Goal: Transaction & Acquisition: Purchase product/service

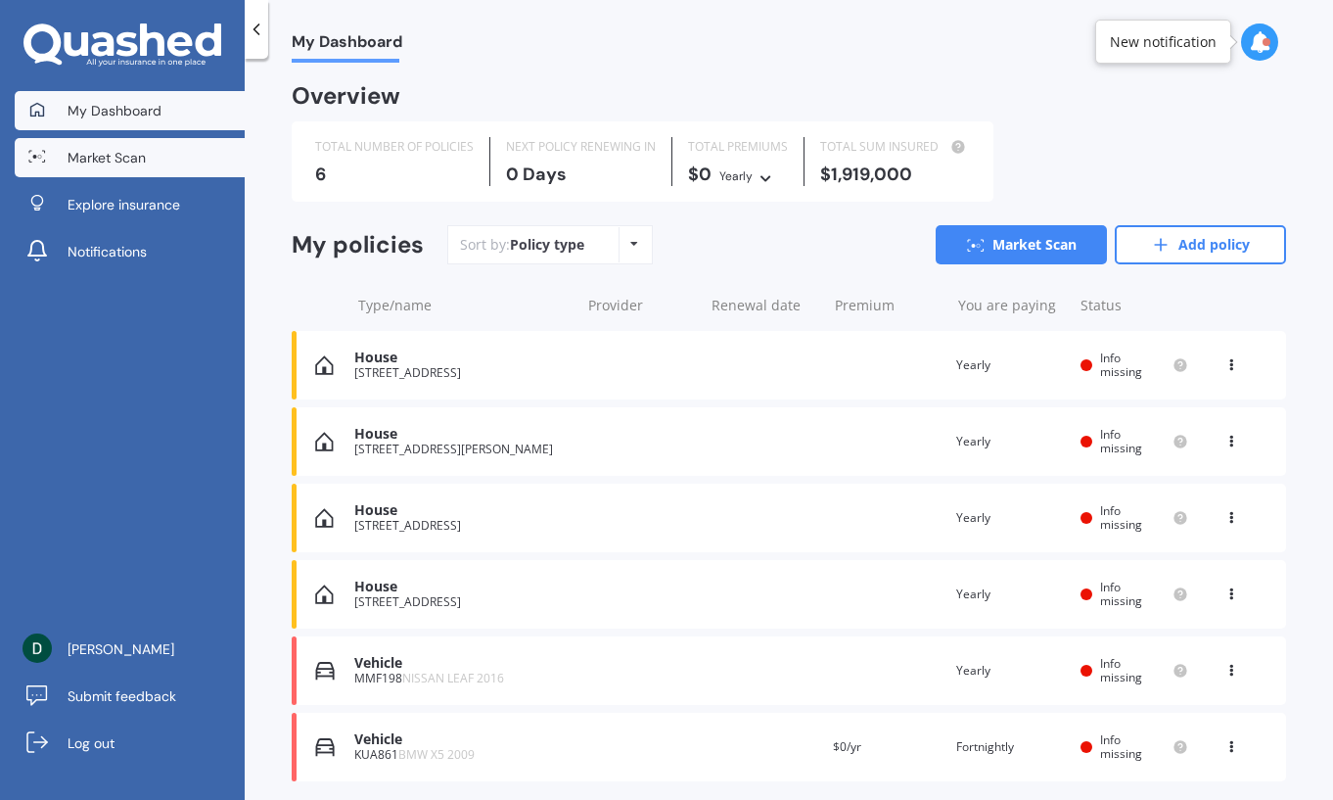
click at [98, 162] on span "Market Scan" at bounding box center [107, 158] width 78 height 20
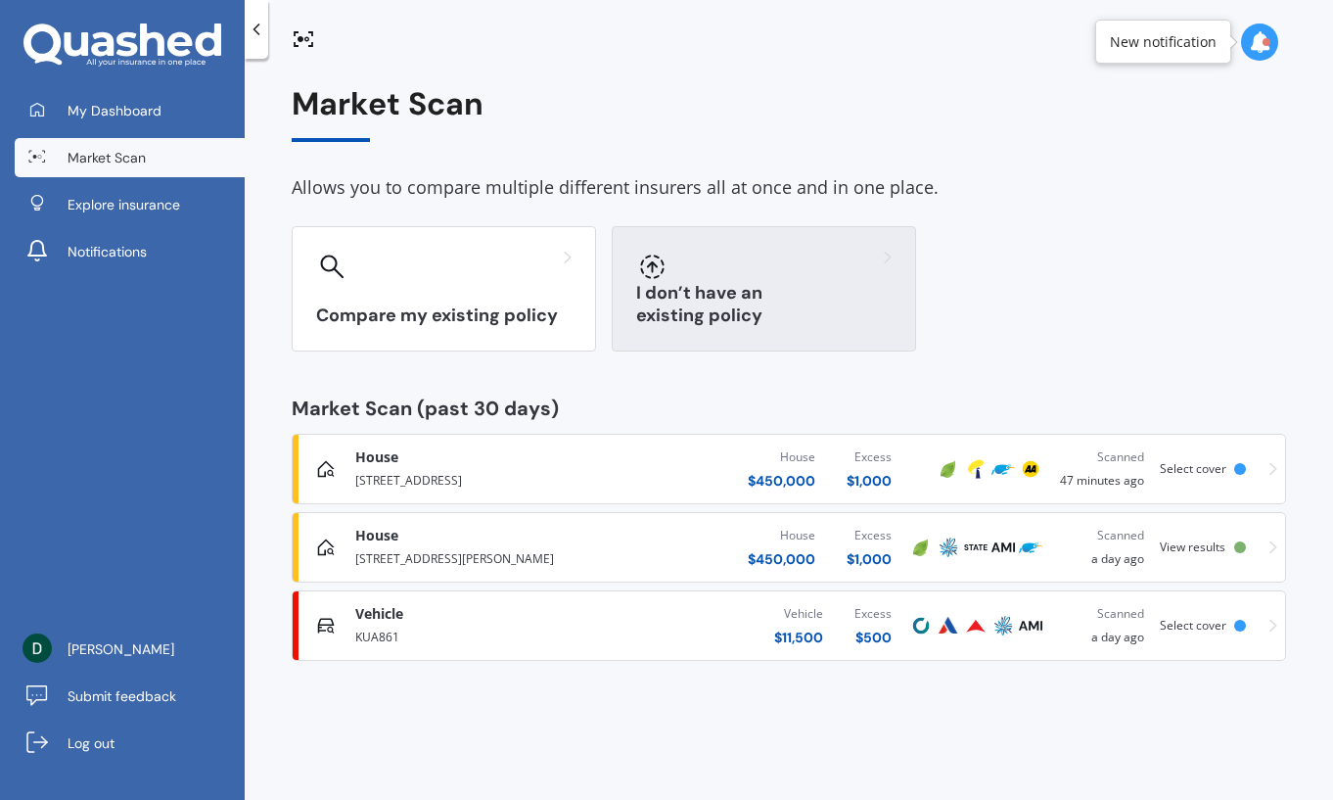
click at [730, 289] on div "I don’t have an existing policy" at bounding box center [764, 288] width 304 height 125
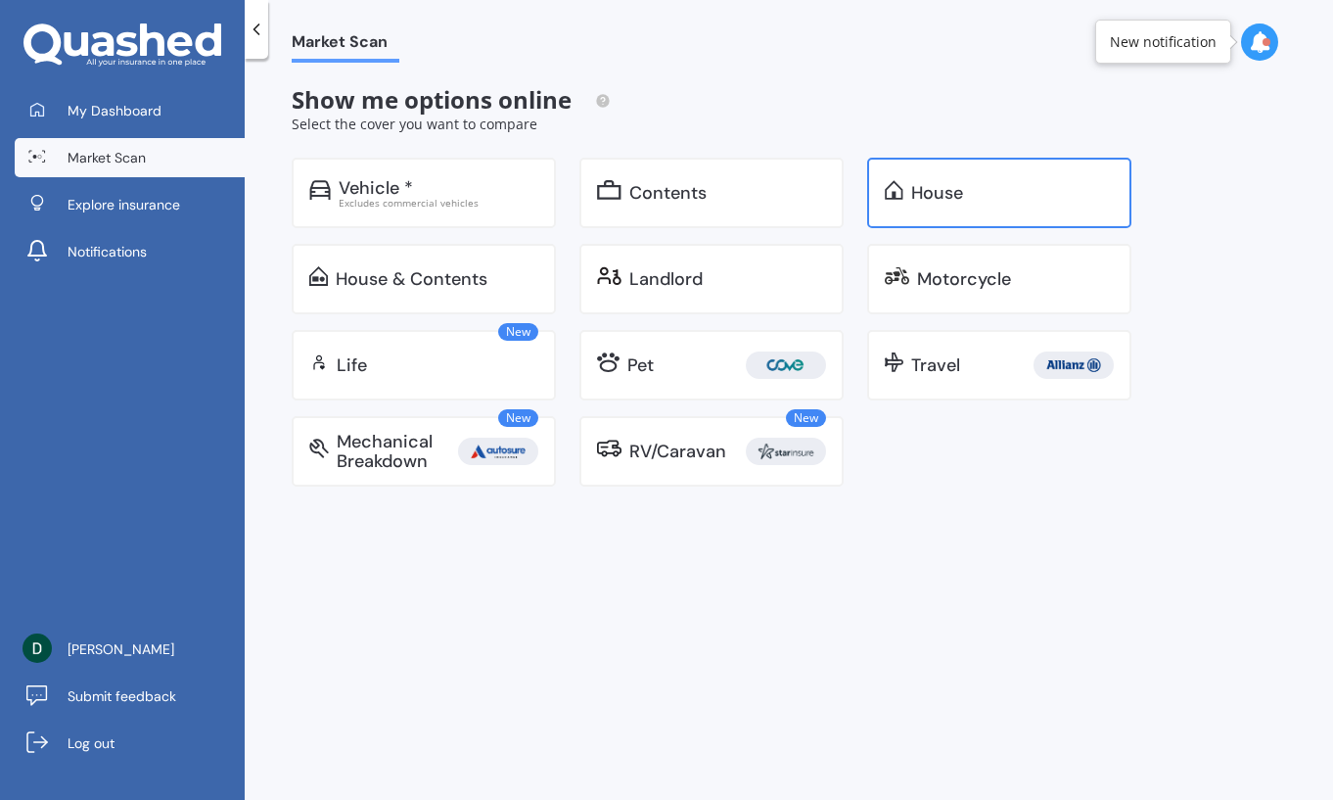
click at [941, 201] on div "House" at bounding box center [938, 193] width 52 height 20
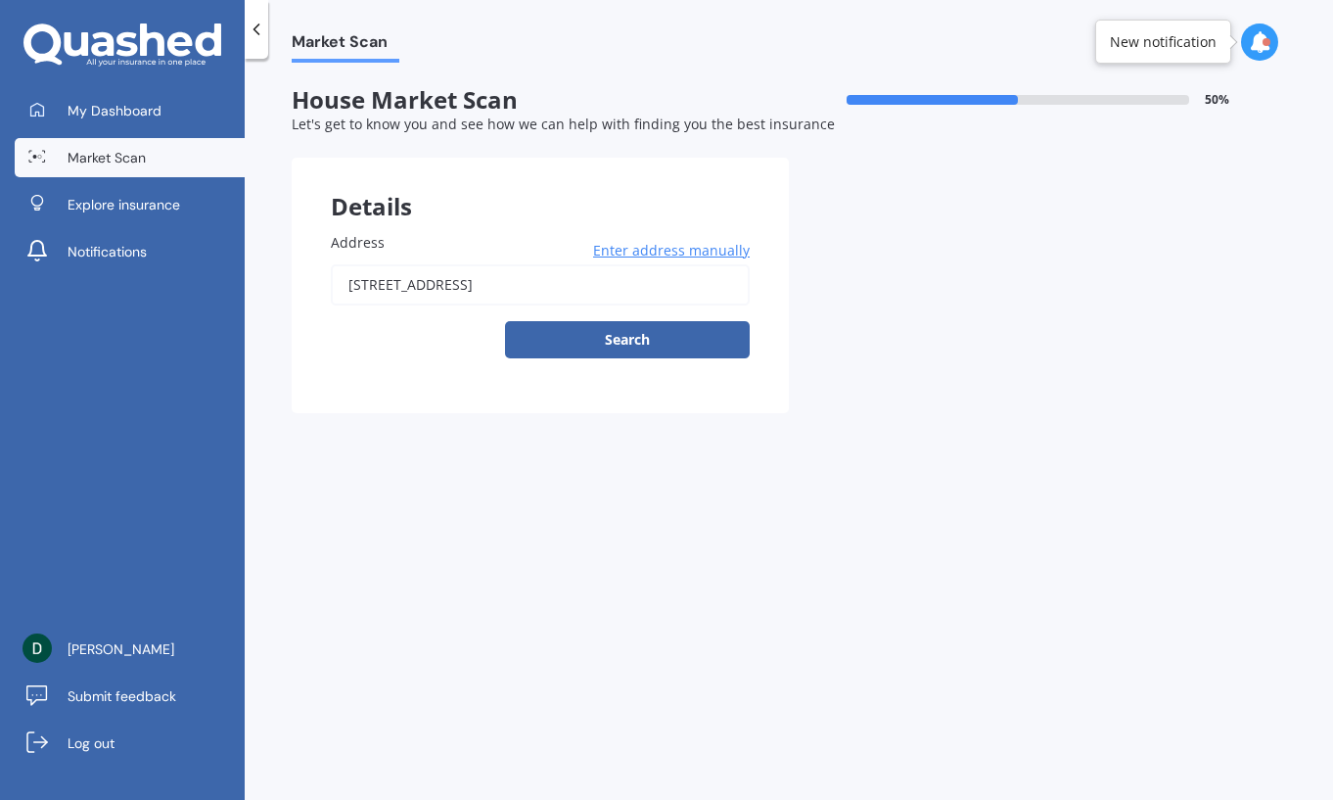
click at [668, 251] on span "Enter address manually" at bounding box center [671, 251] width 157 height 20
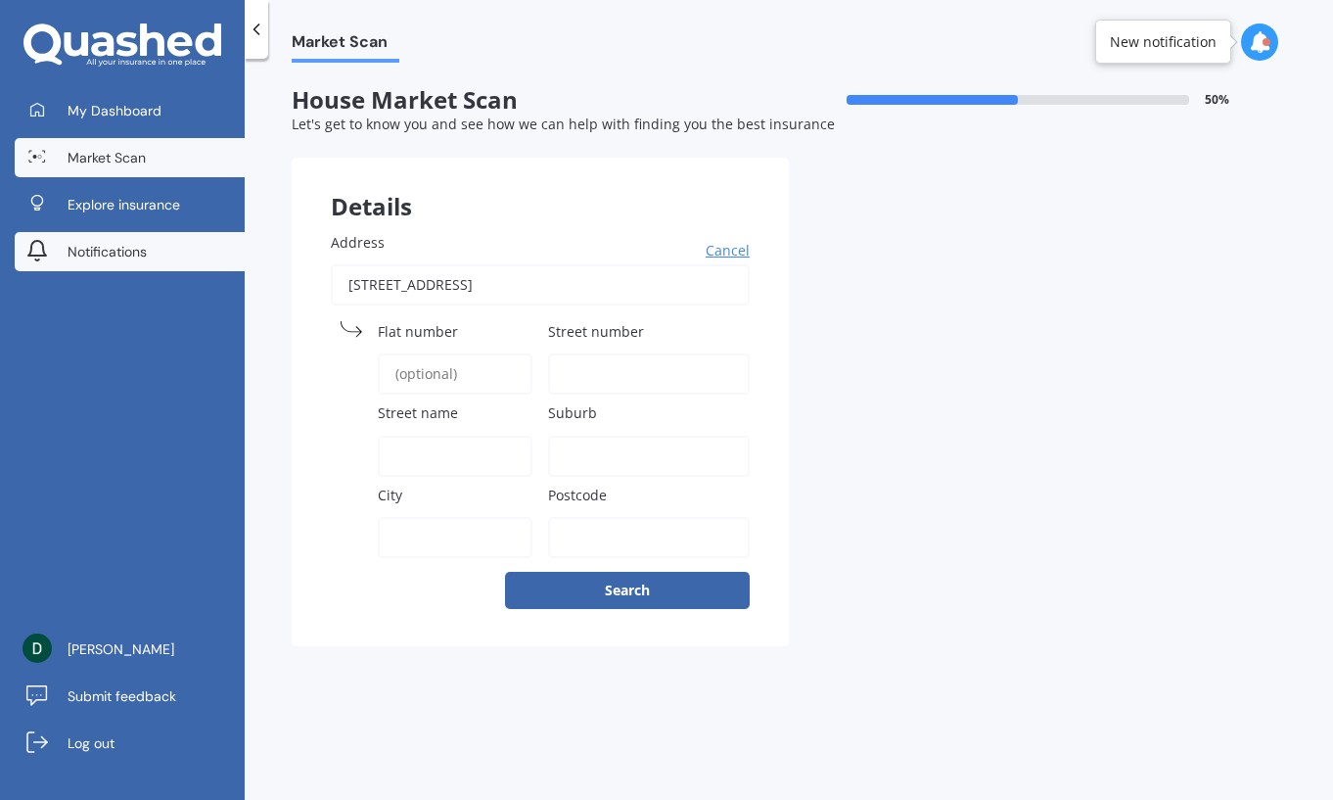
drag, startPoint x: 678, startPoint y: 285, endPoint x: 225, endPoint y: 255, distance: 453.3
click at [226, 255] on div "My Dashboard Market Scan Explore insurance Notifications [PERSON_NAME] Submit f…" at bounding box center [666, 400] width 1333 height 800
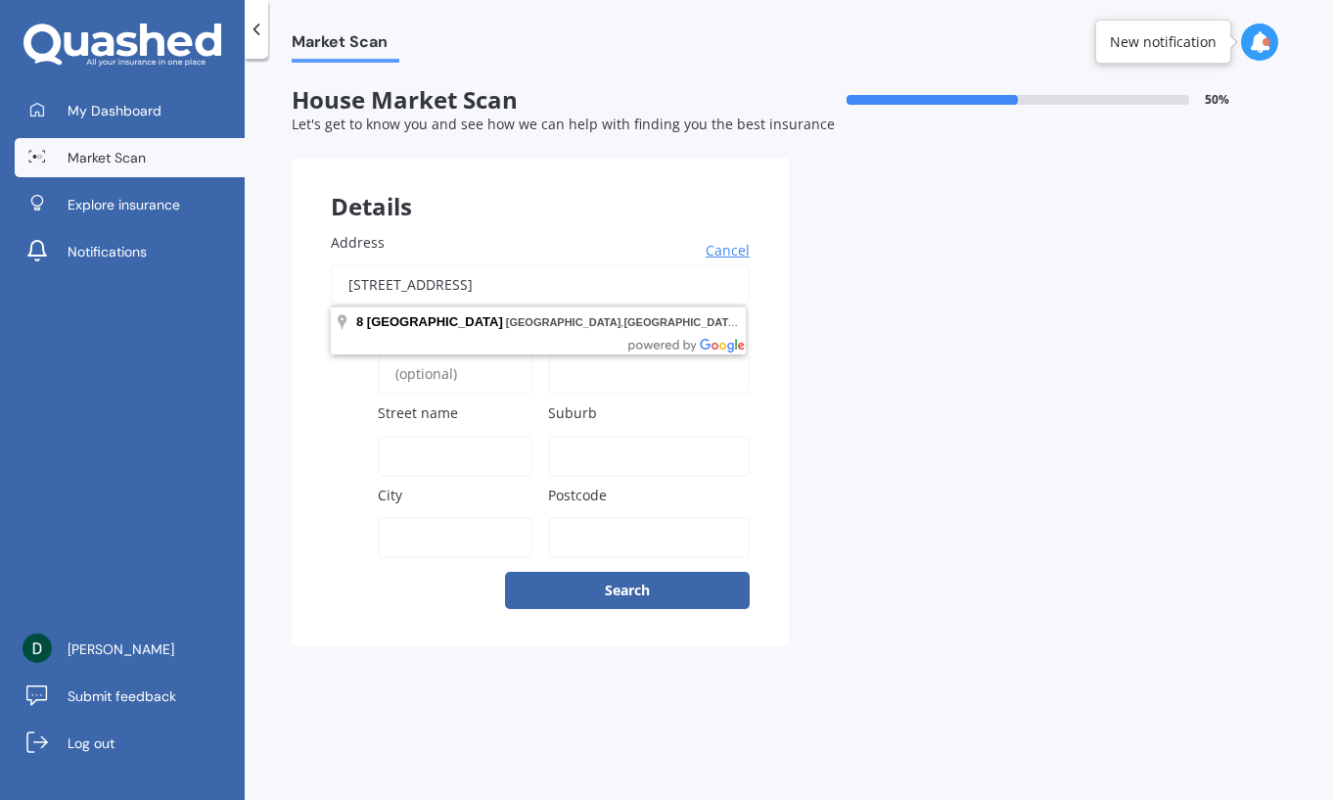
paste input "[STREET_ADDRESS][PERSON_NAME]"
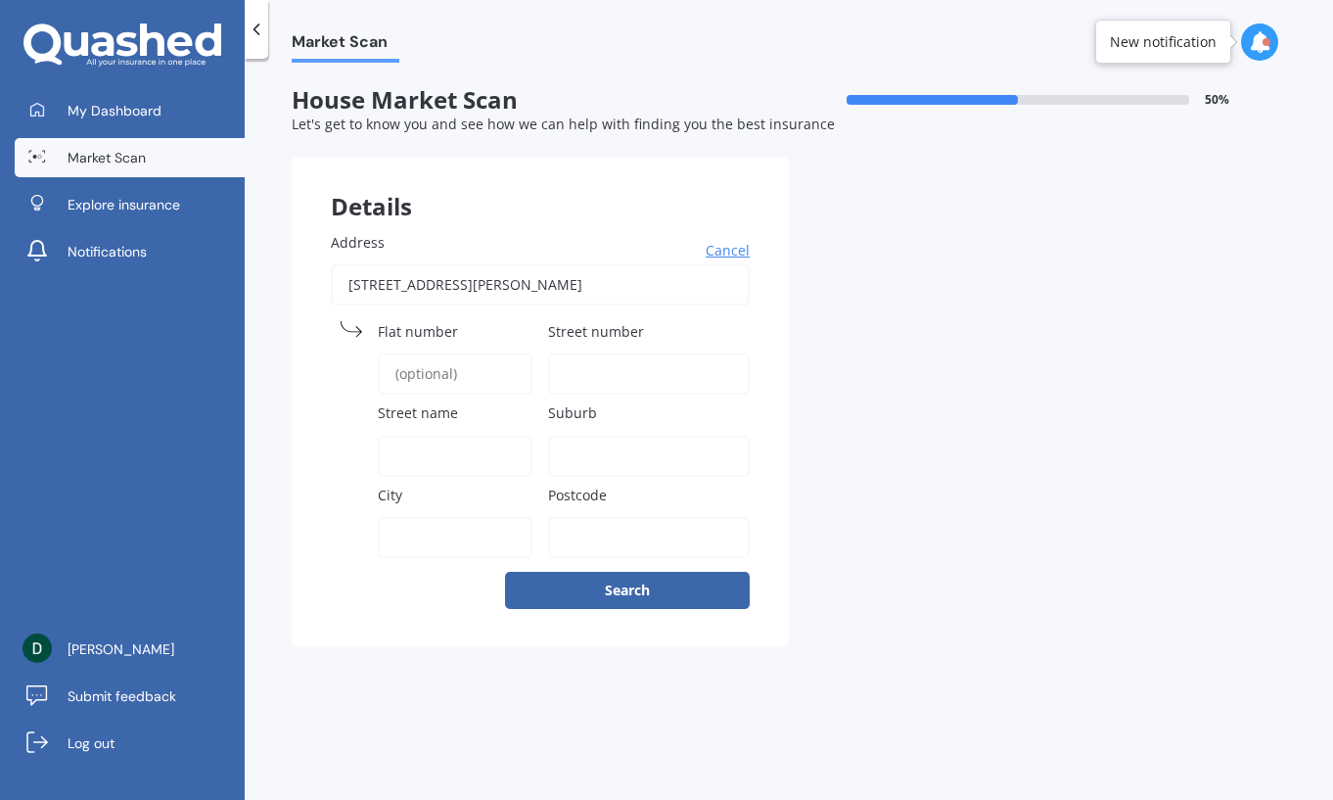
type input "[STREET_ADDRESS][PERSON_NAME]"
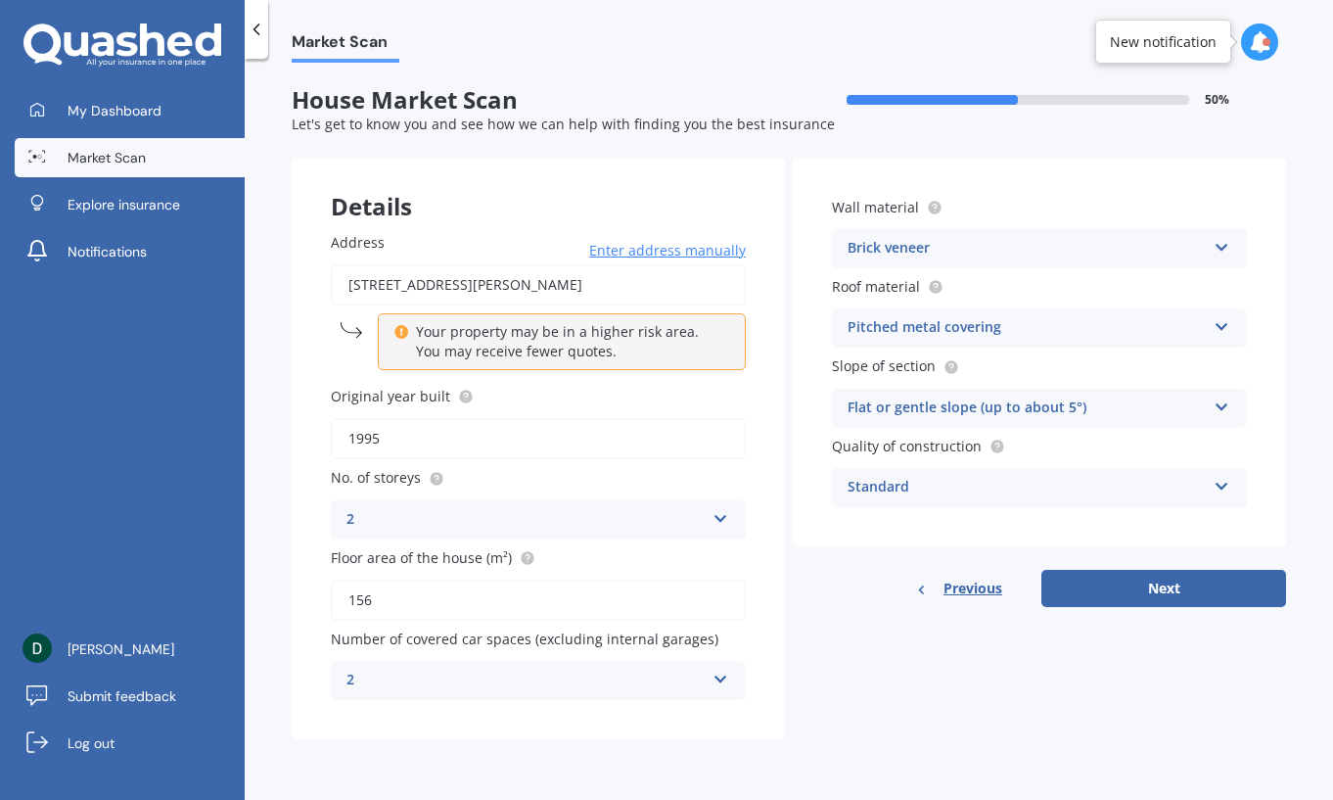
click at [1094, 242] on div "Brick veneer" at bounding box center [1027, 248] width 358 height 23
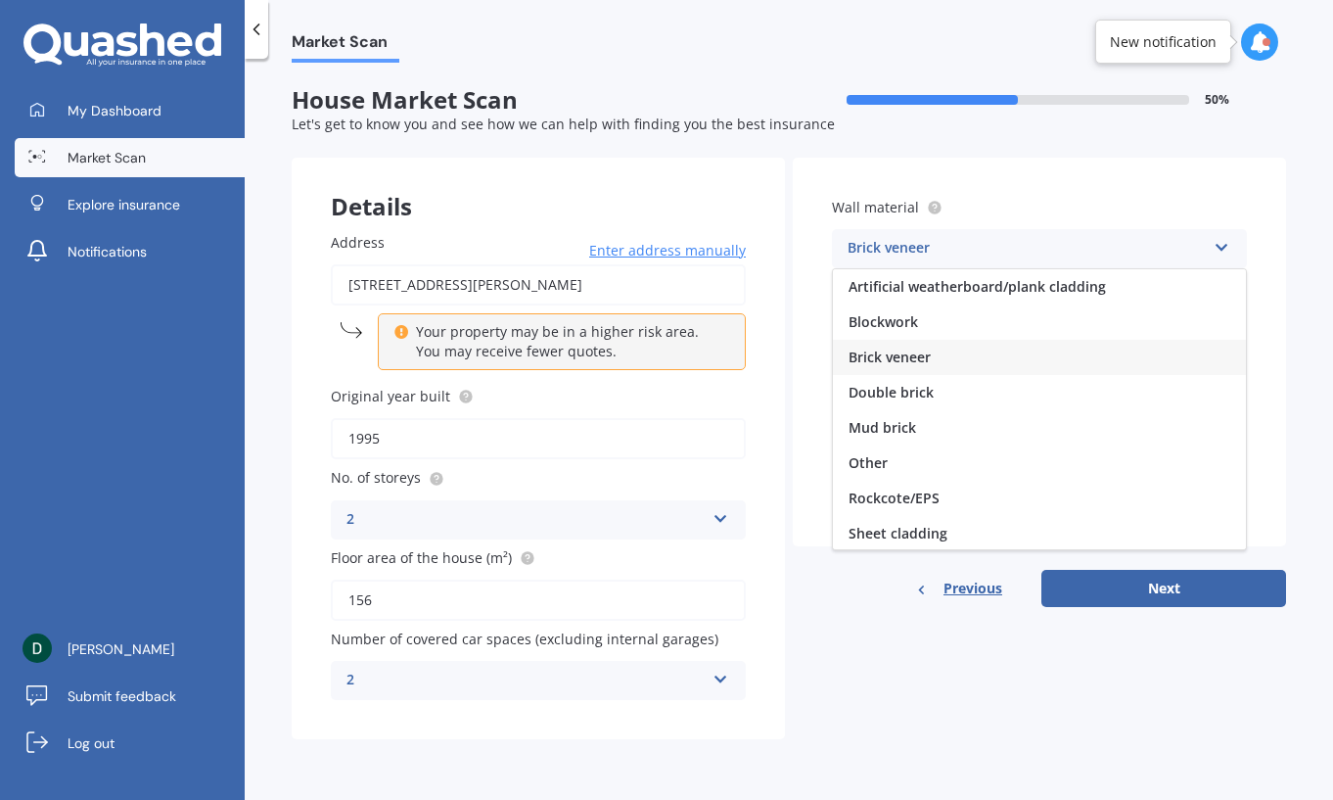
click at [1094, 242] on div "Brick veneer" at bounding box center [1027, 248] width 358 height 23
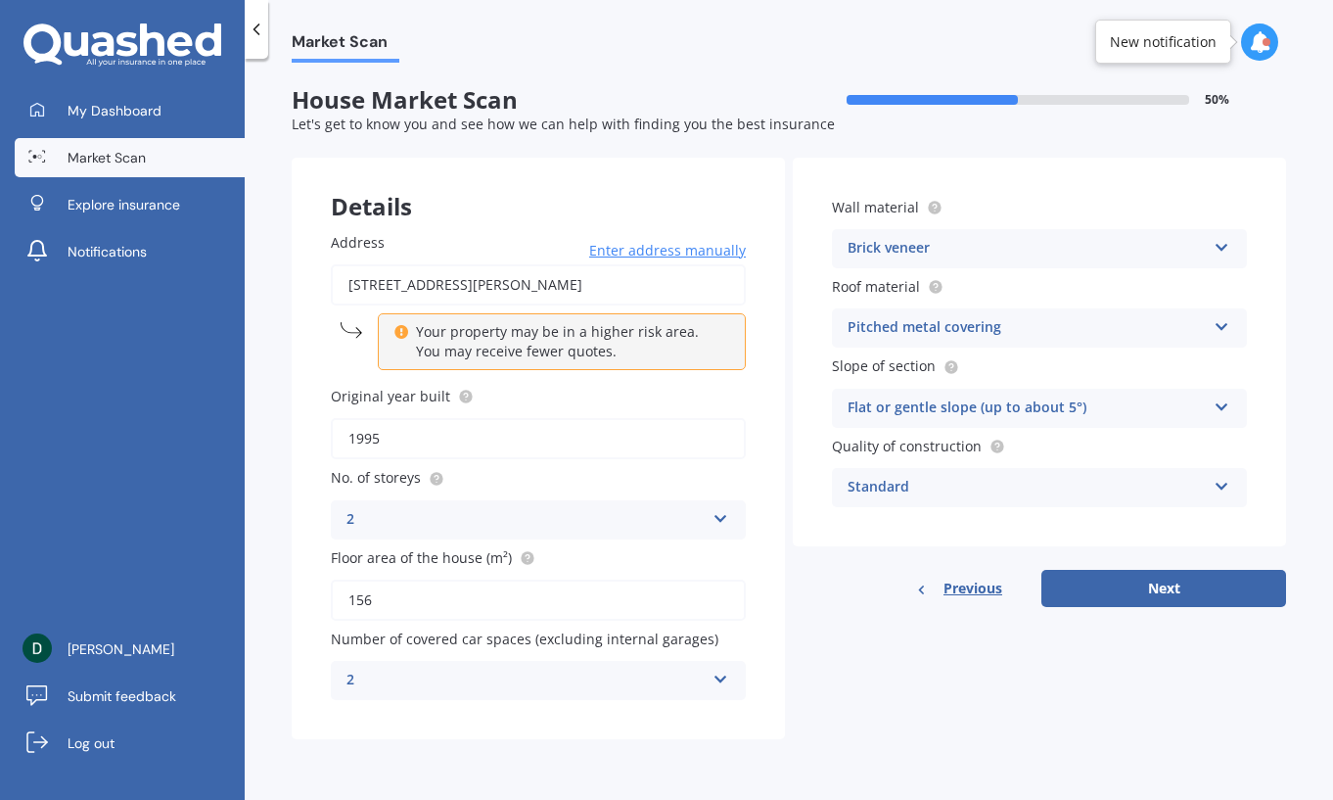
click at [974, 242] on div "Brick veneer" at bounding box center [1027, 248] width 358 height 23
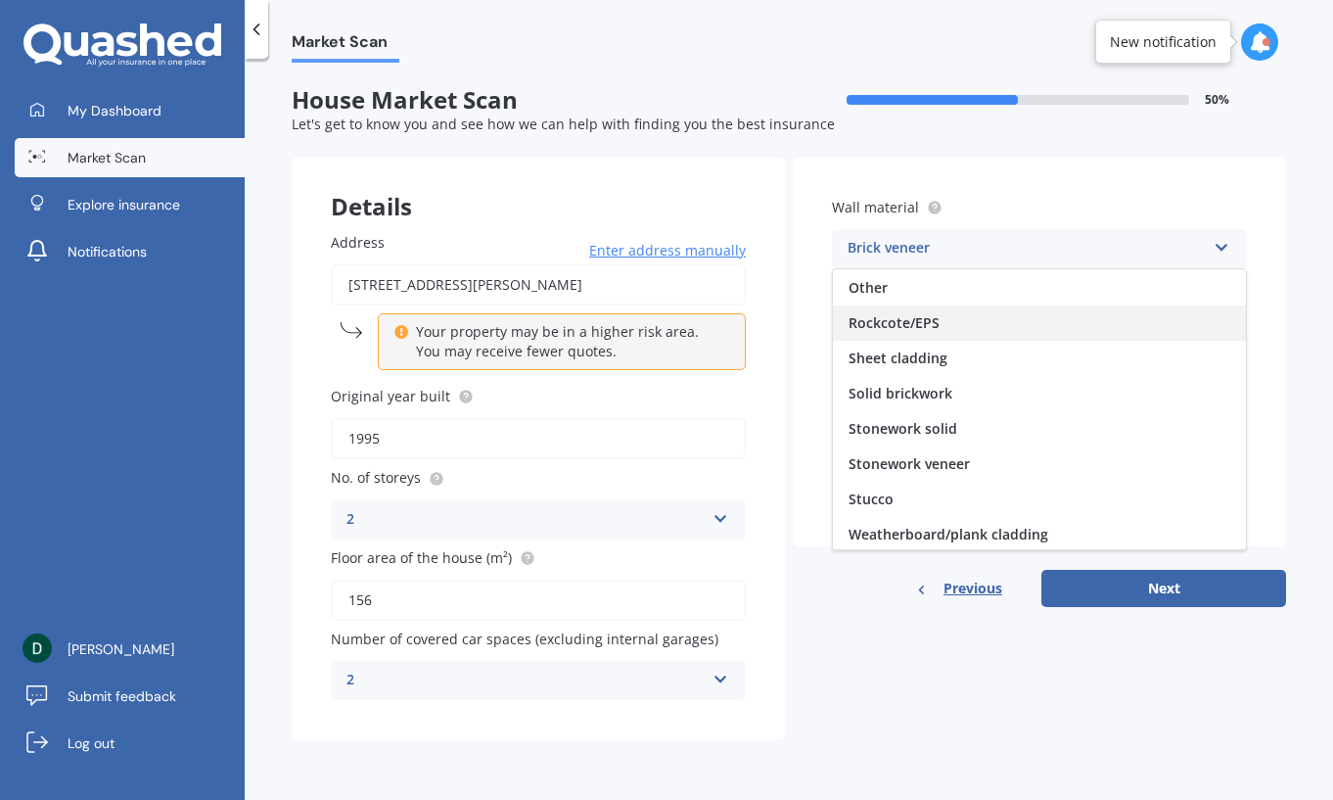
scroll to position [178, 0]
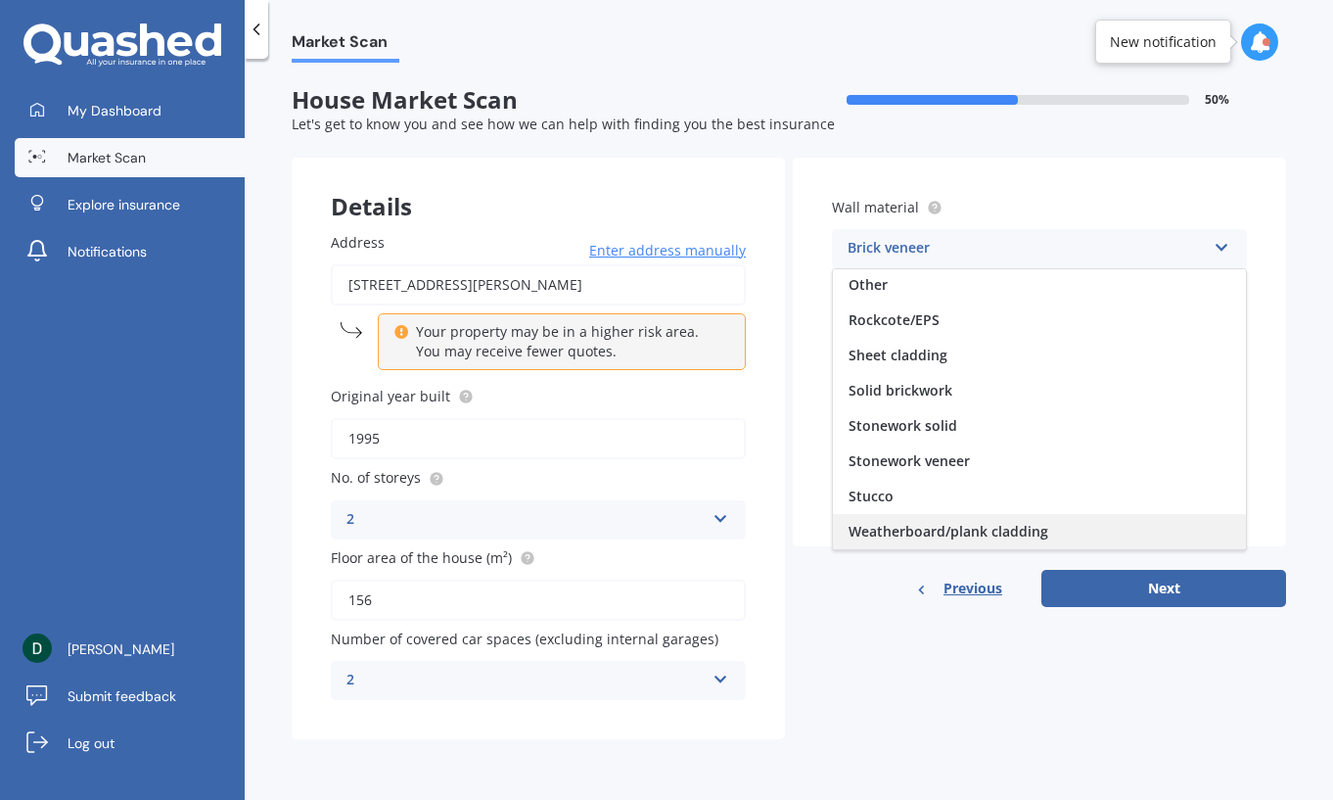
click at [1055, 536] on div "Weatherboard/plank cladding" at bounding box center [1039, 531] width 413 height 35
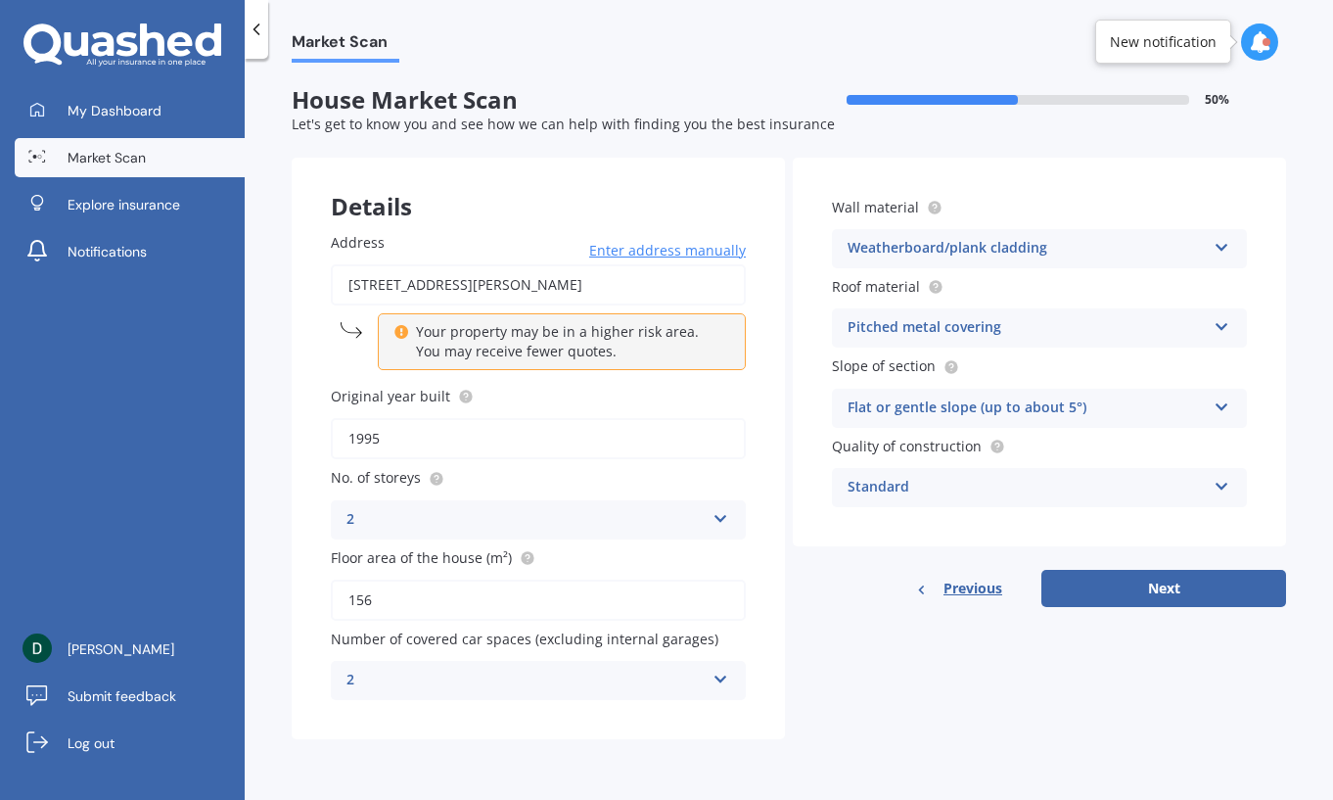
click at [1127, 409] on div "Flat or gentle slope (up to about 5°)" at bounding box center [1027, 408] width 358 height 23
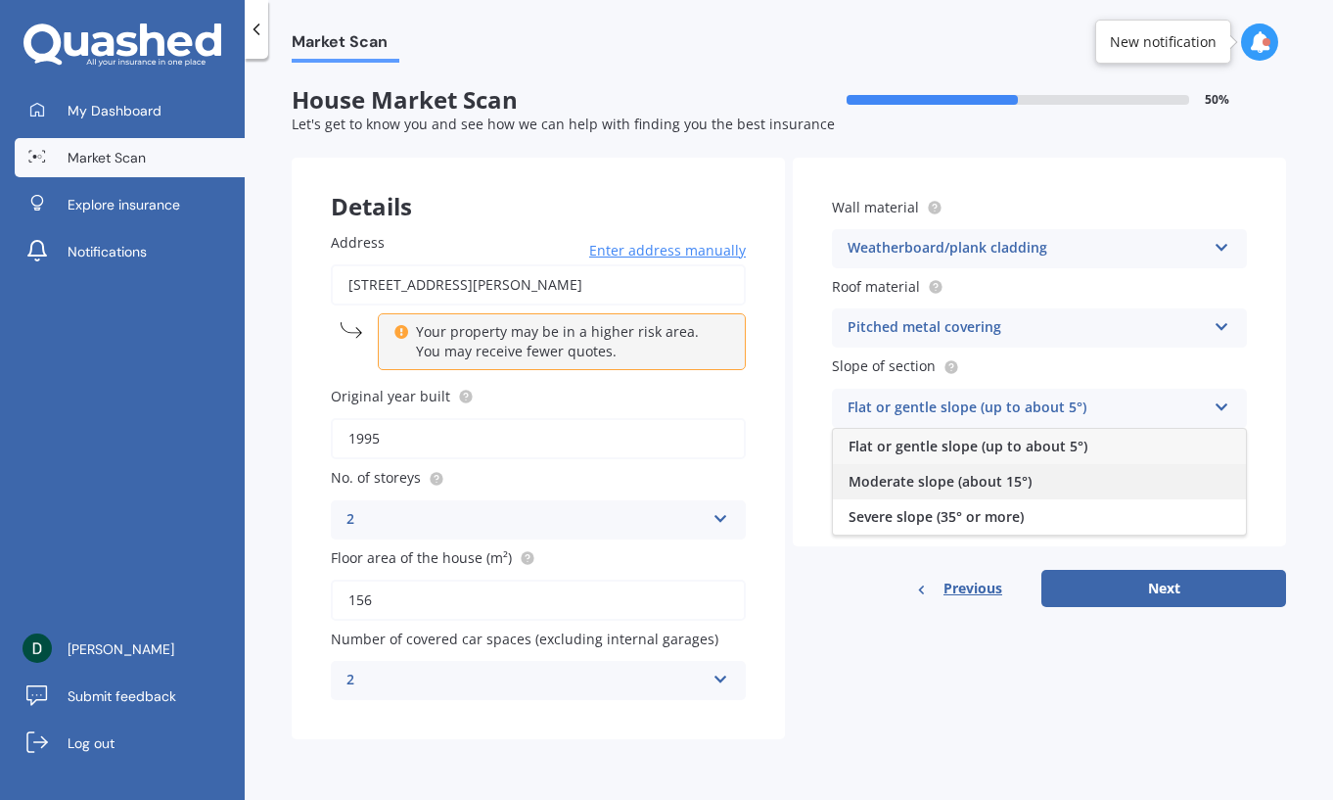
click at [1104, 484] on div "Moderate slope (about 15°)" at bounding box center [1039, 481] width 413 height 35
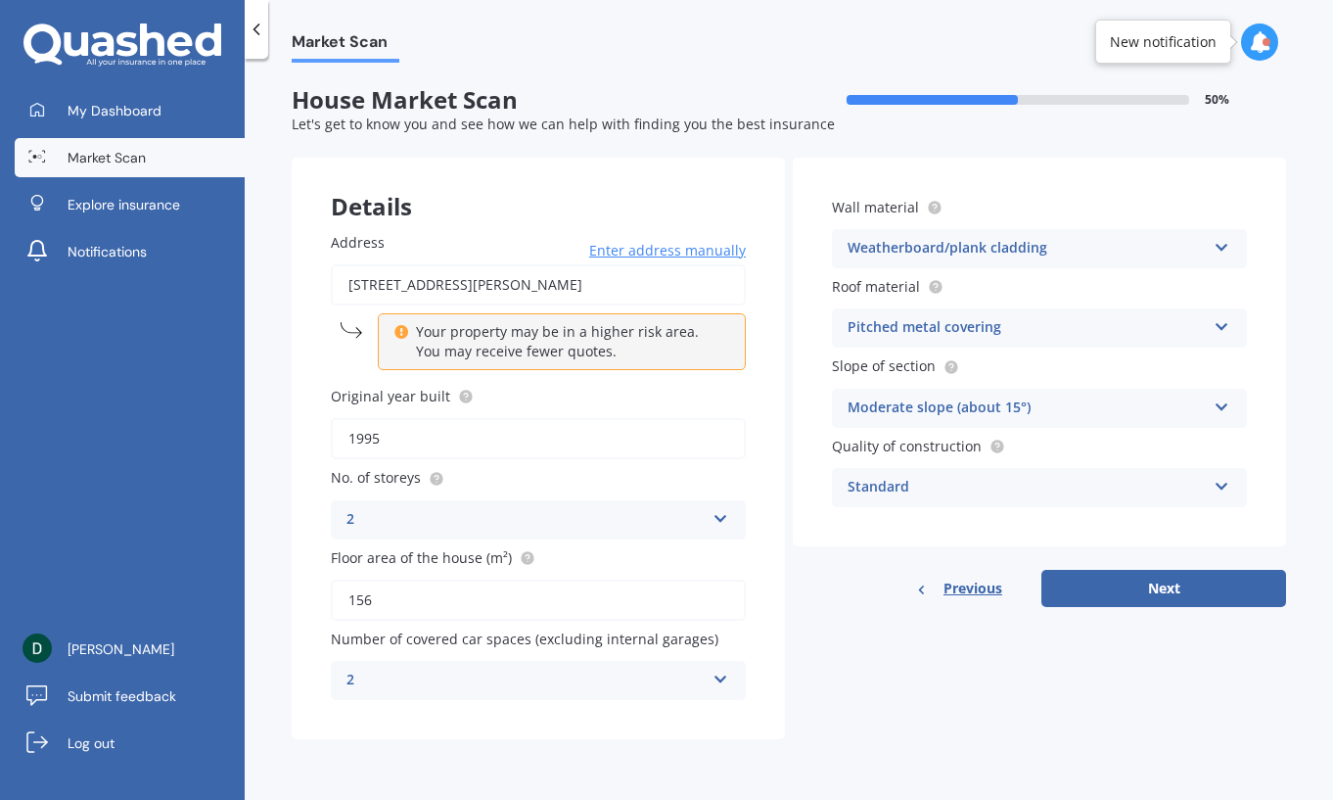
click at [1058, 402] on div "Moderate slope (about 15°)" at bounding box center [1027, 408] width 358 height 23
click at [1222, 586] on button "Next" at bounding box center [1164, 588] width 245 height 37
select select "16"
select select "06"
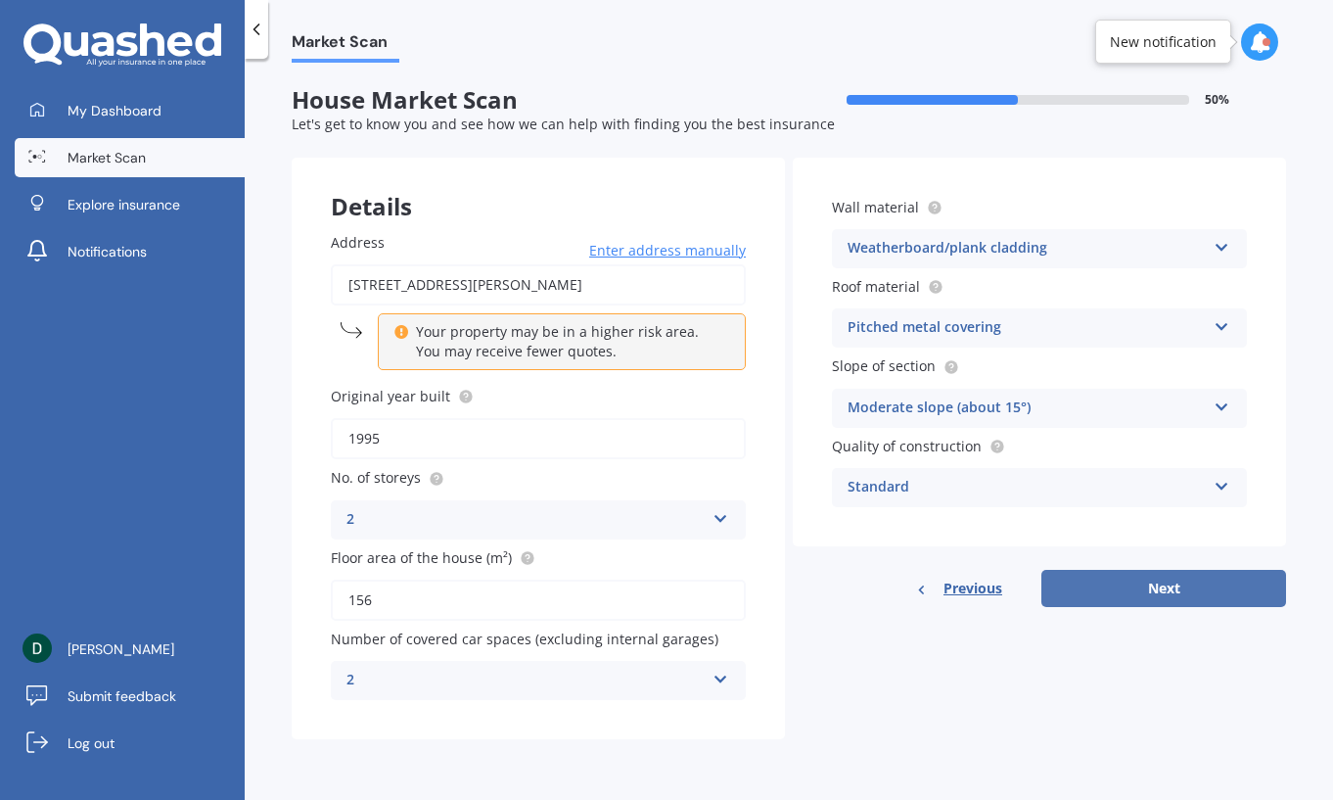
select select "1978"
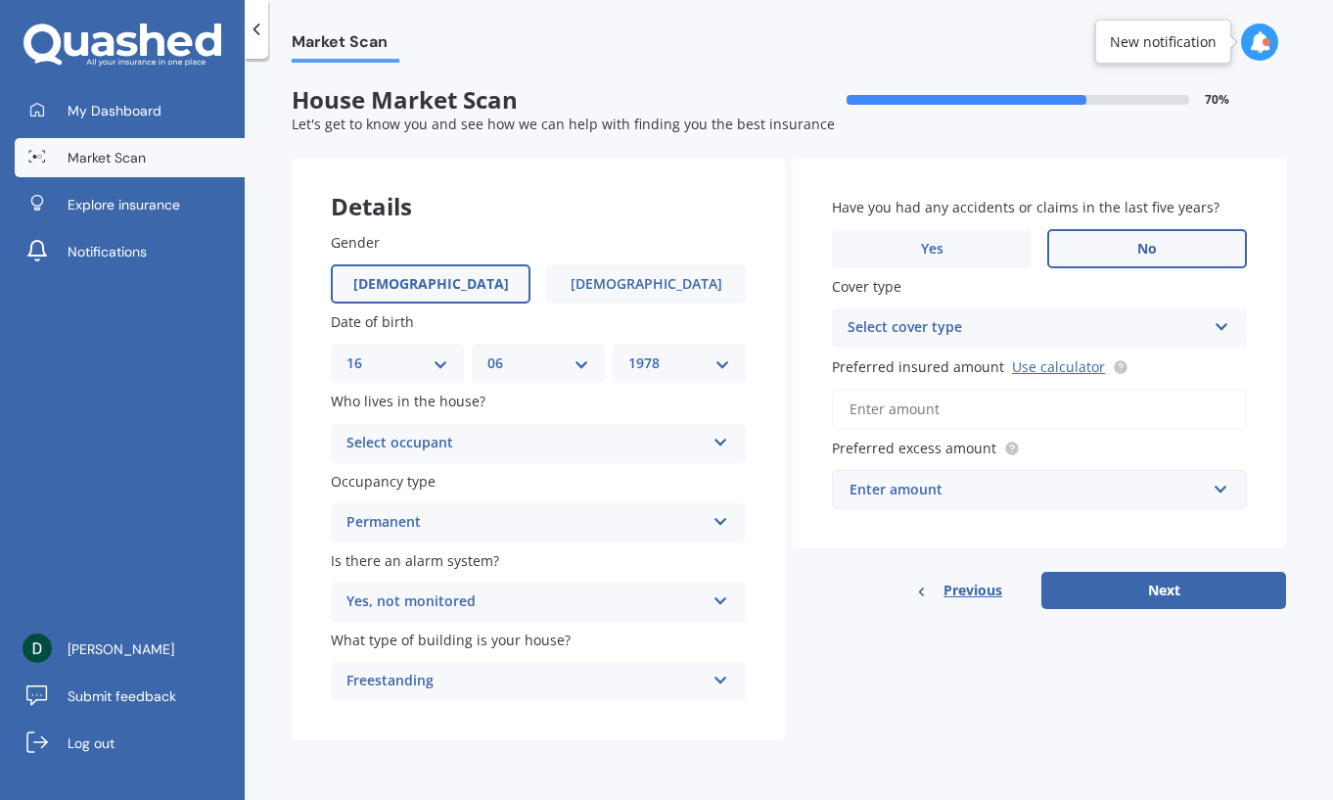
click at [508, 444] on div "Select occupant" at bounding box center [526, 443] width 358 height 23
drag, startPoint x: 458, startPoint y: 510, endPoint x: 460, endPoint y: 487, distance: 23.6
click at [460, 487] on div "Owner Owner + Boarder" at bounding box center [538, 499] width 415 height 72
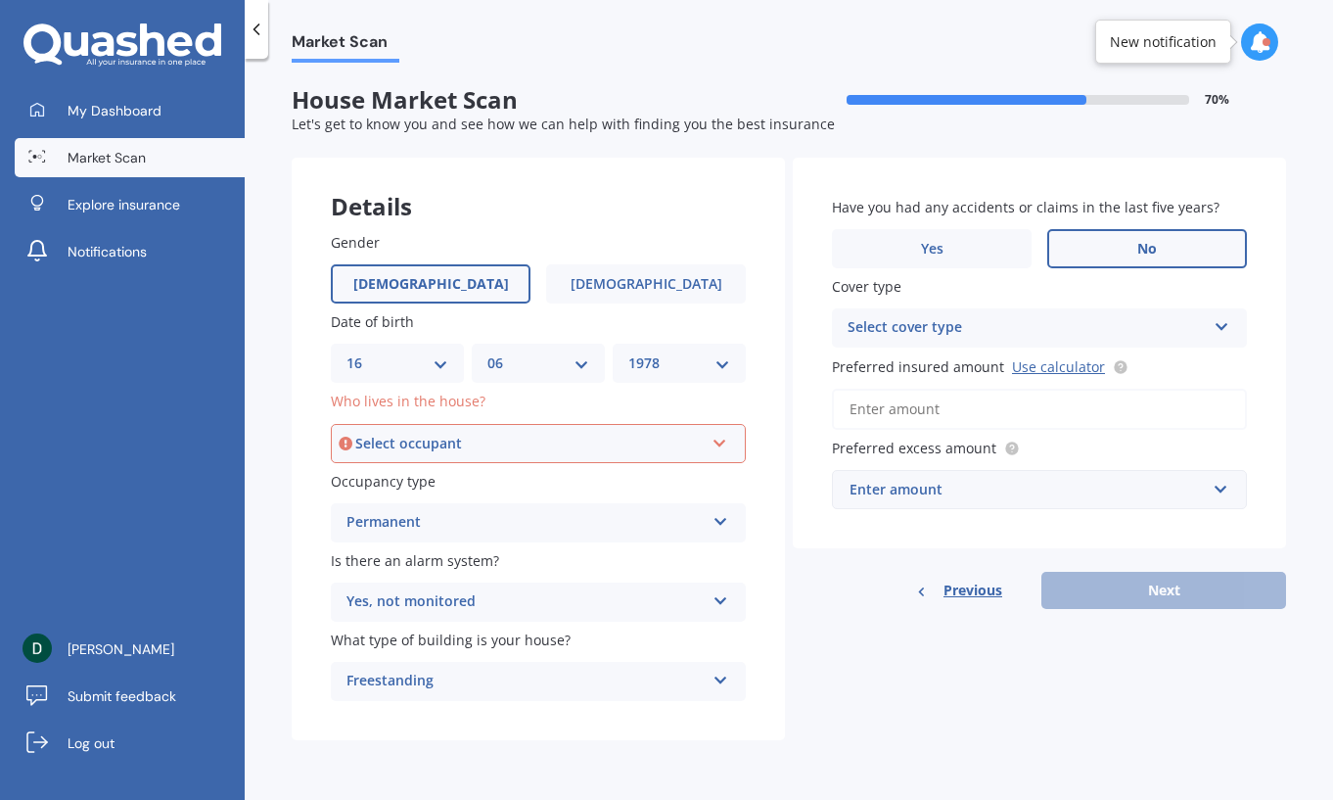
click at [500, 442] on div "Select occupant" at bounding box center [529, 444] width 349 height 22
click at [463, 482] on div "Owner" at bounding box center [538, 480] width 411 height 35
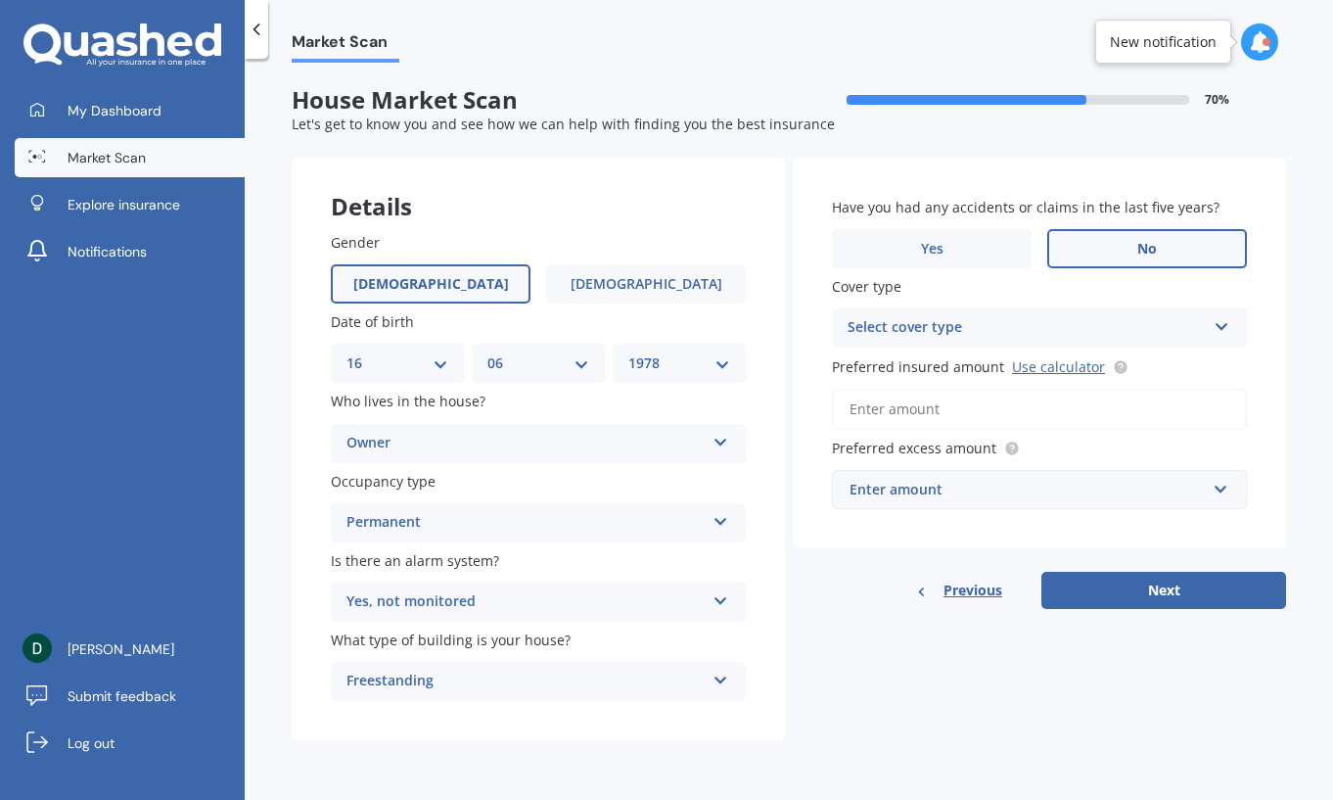
drag, startPoint x: 1023, startPoint y: 329, endPoint x: 970, endPoint y: 346, distance: 55.4
click at [1022, 329] on div "Select cover type" at bounding box center [1027, 327] width 358 height 23
click at [925, 373] on div "High" at bounding box center [1039, 366] width 413 height 35
click at [940, 412] on input "Preferred insured amount Use calculator" at bounding box center [1039, 409] width 415 height 41
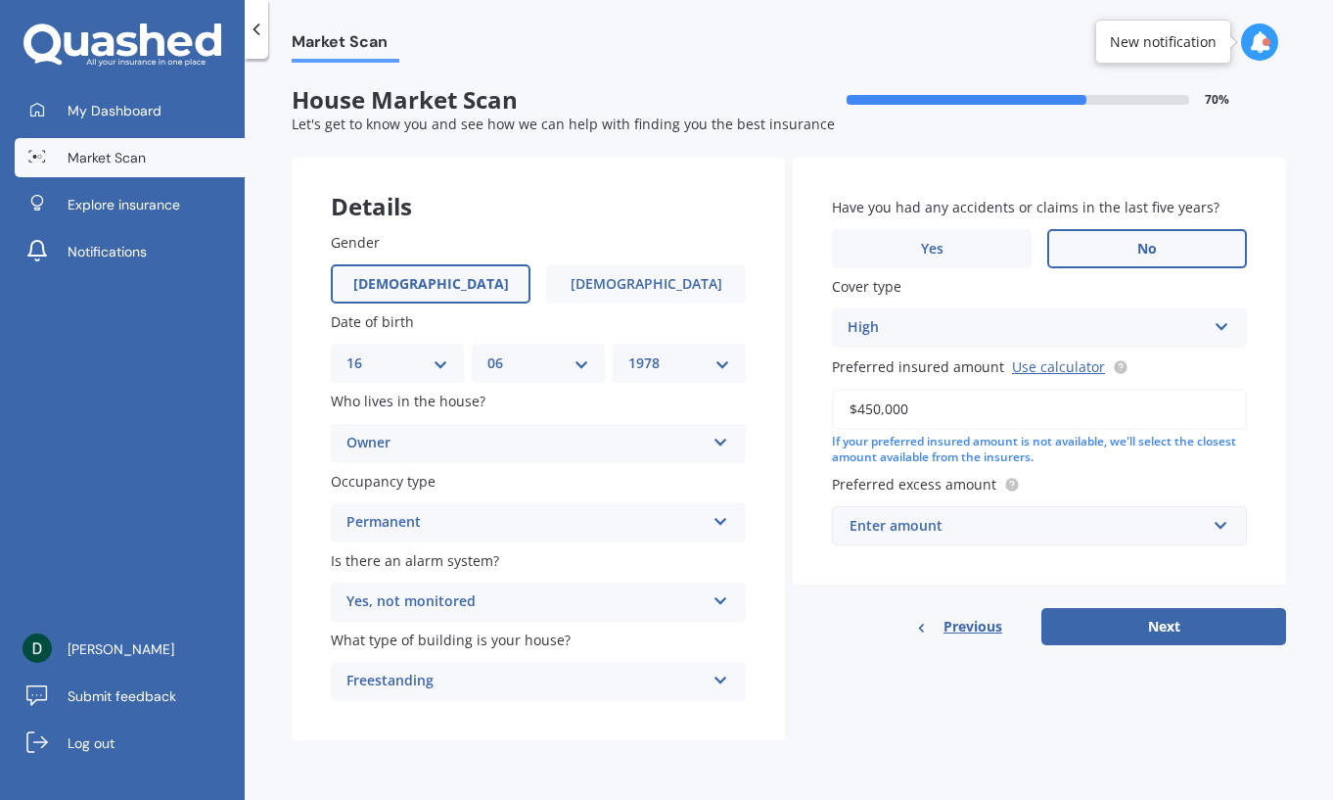
type input "$450,000"
click at [837, 618] on div "Previous Next" at bounding box center [1039, 626] width 493 height 37
click at [1031, 530] on div "Enter amount" at bounding box center [1028, 526] width 356 height 22
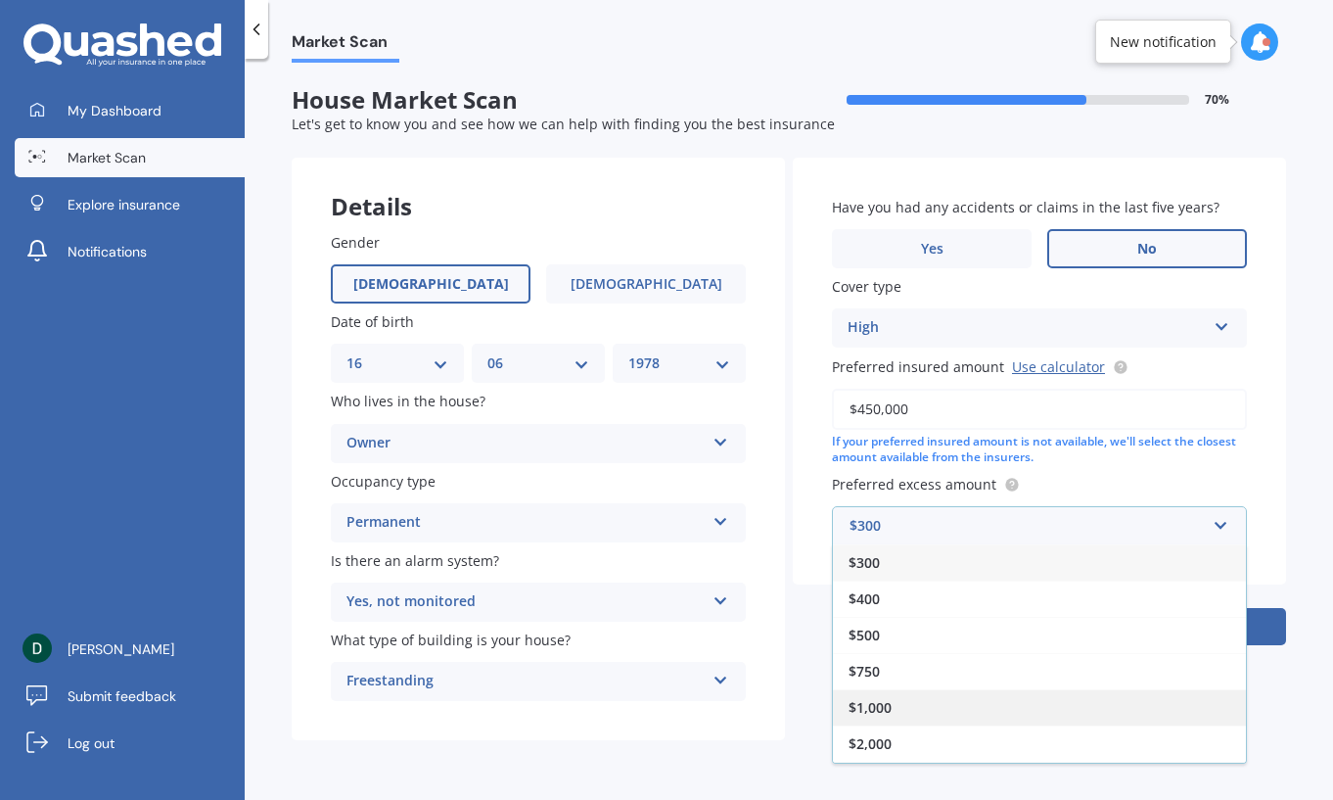
click at [1005, 705] on div "$1,000" at bounding box center [1039, 707] width 413 height 36
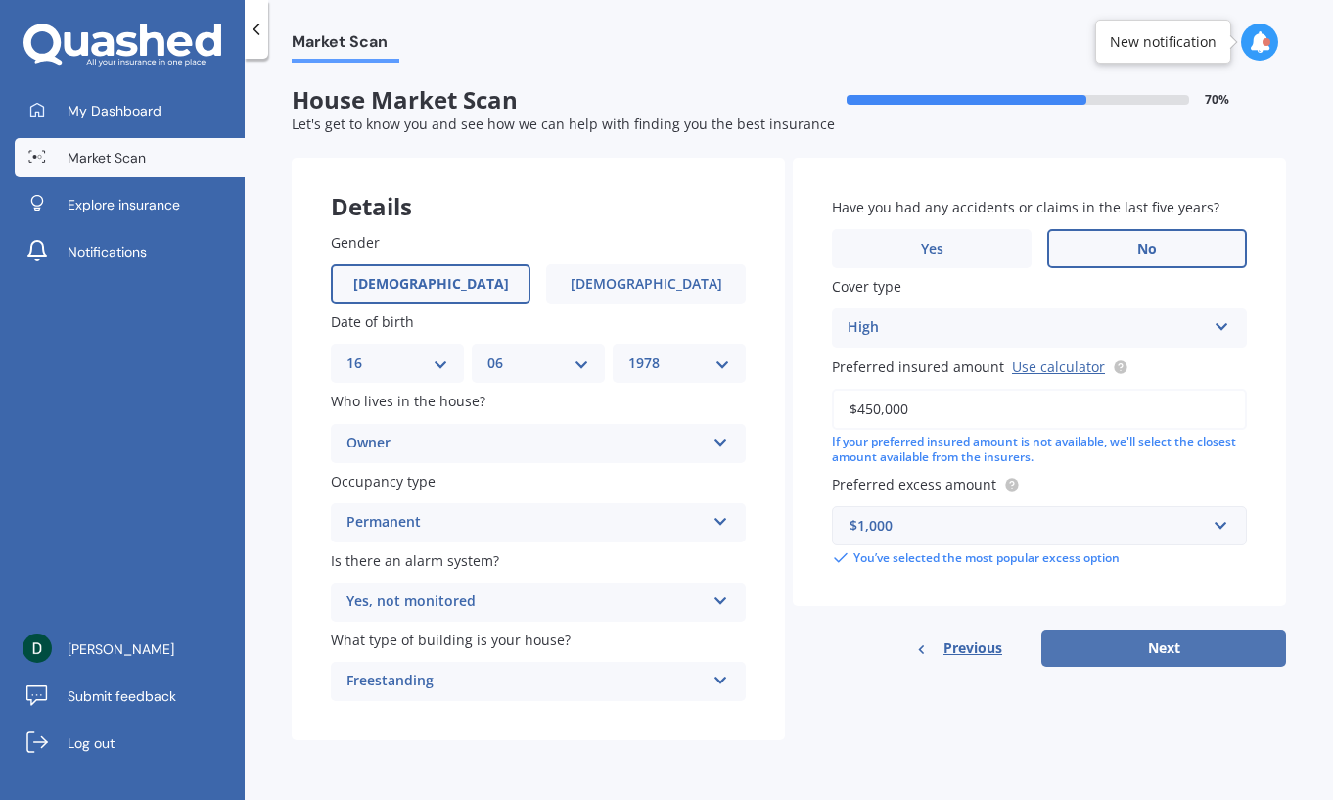
click at [1197, 644] on button "Next" at bounding box center [1164, 648] width 245 height 37
select select "16"
select select "06"
select select "1978"
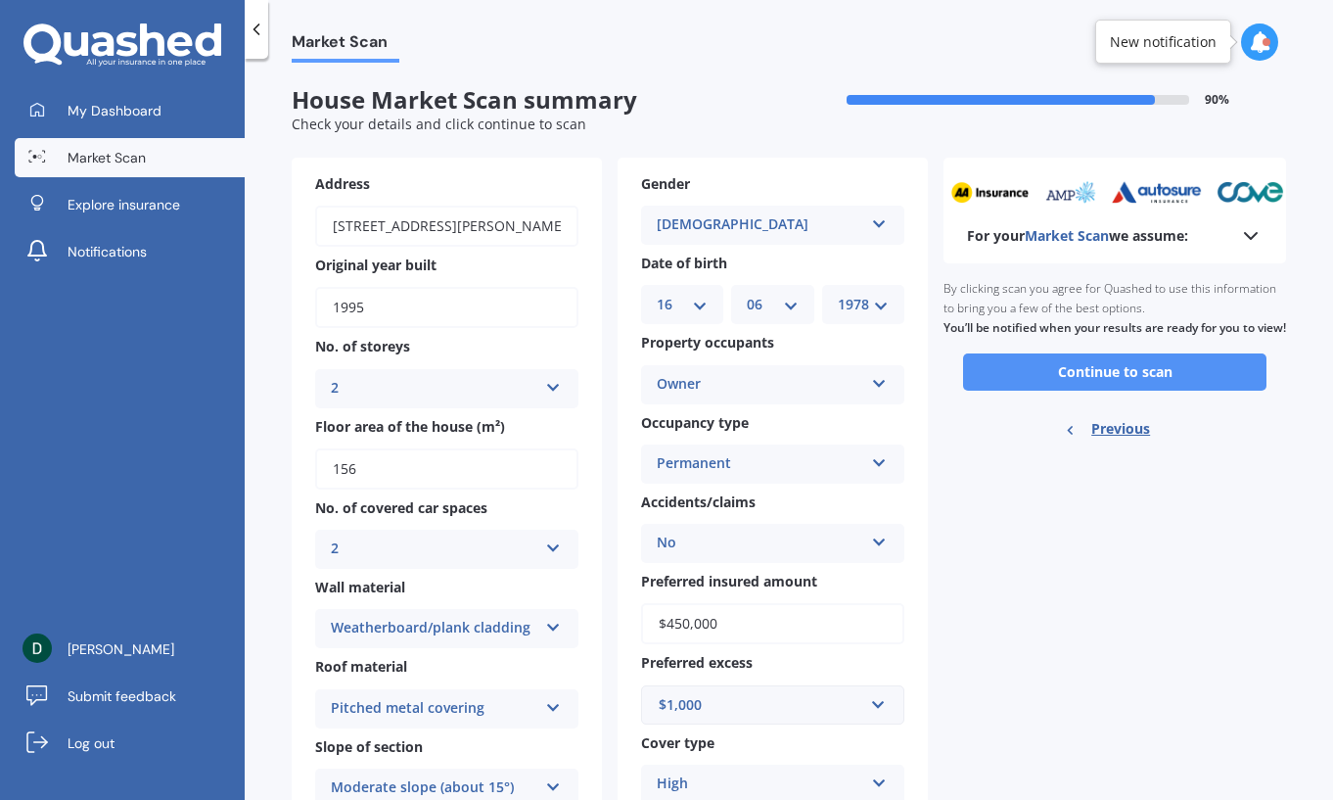
click at [1222, 391] on button "Continue to scan" at bounding box center [1115, 371] width 304 height 37
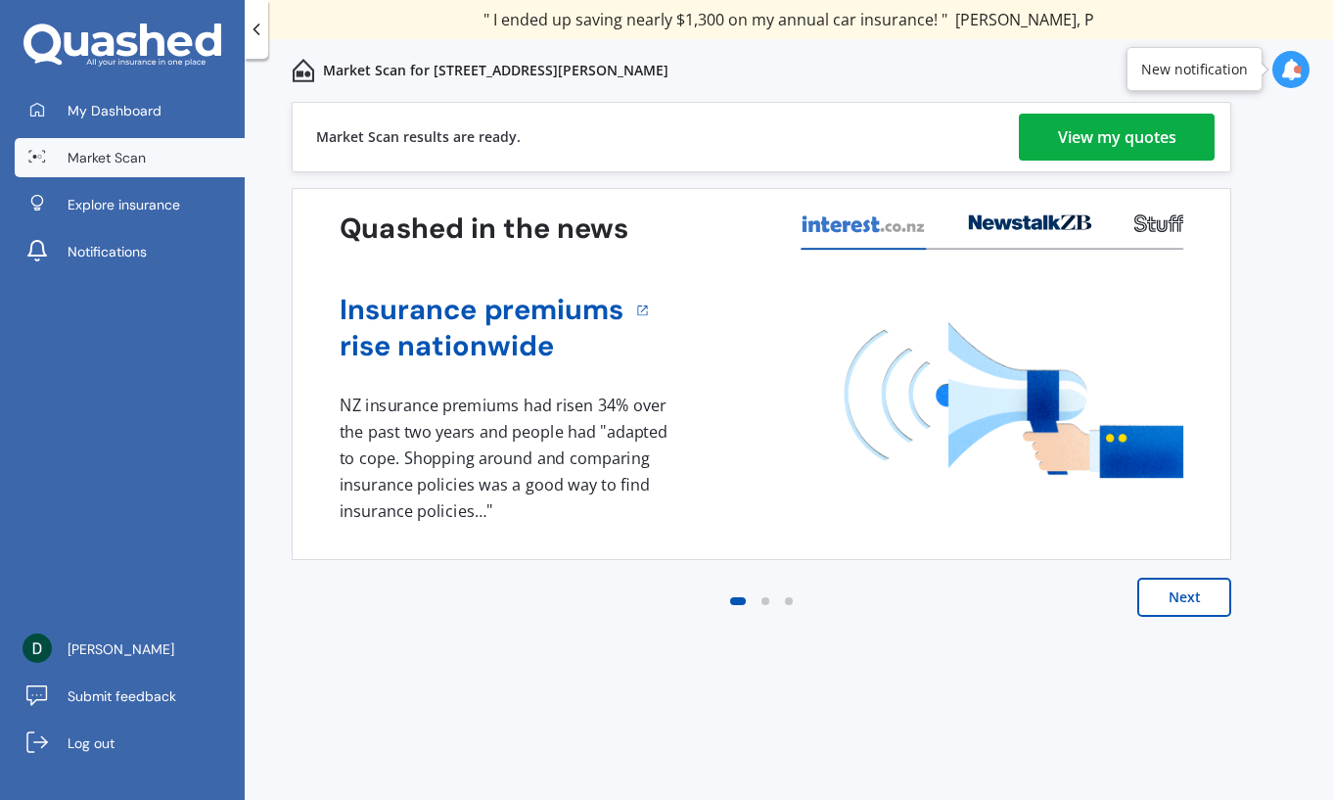
click at [1143, 134] on div "View my quotes" at bounding box center [1117, 137] width 118 height 47
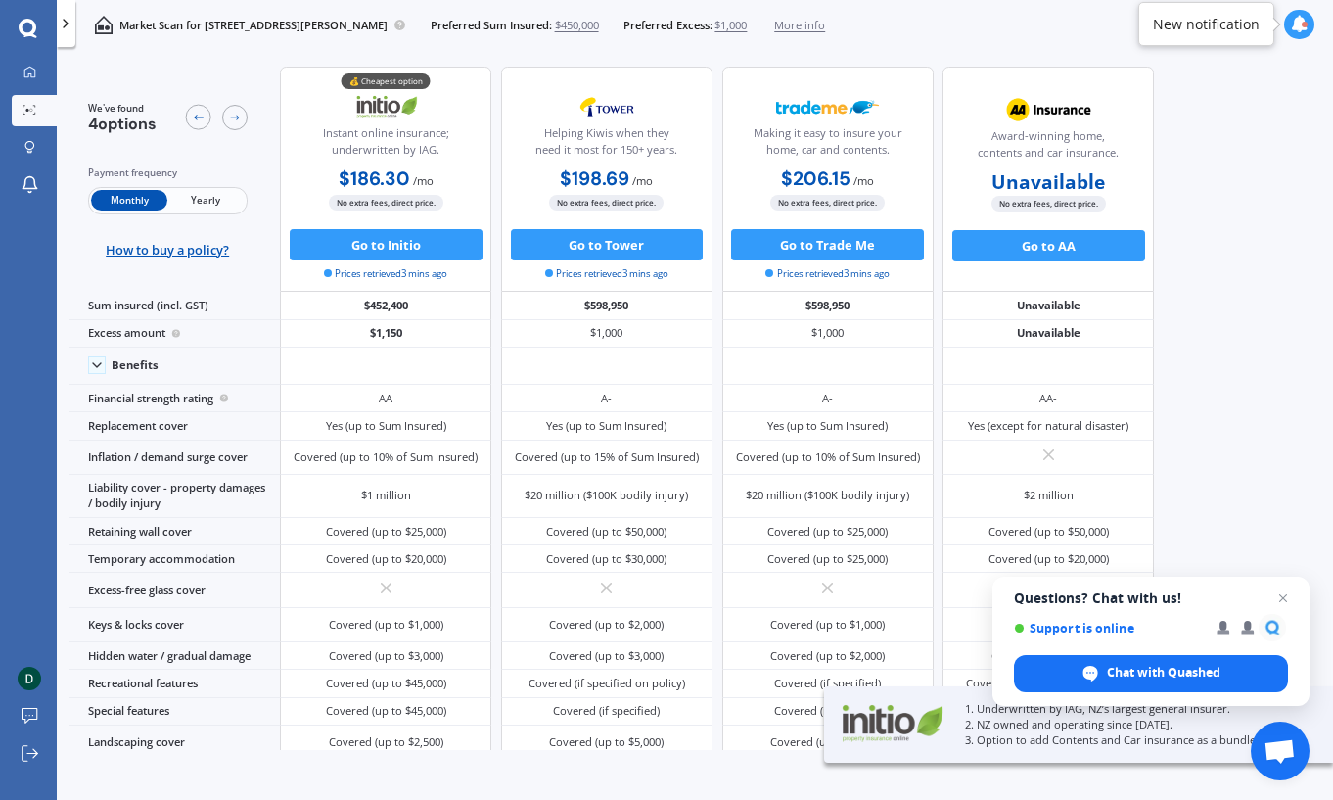
click at [210, 202] on span "Yearly" at bounding box center [205, 200] width 76 height 21
click at [1256, 148] on div "We've found 4 options Payment frequency Monthly Yearly How to buy a policy? 💰 C…" at bounding box center [701, 402] width 1265 height 696
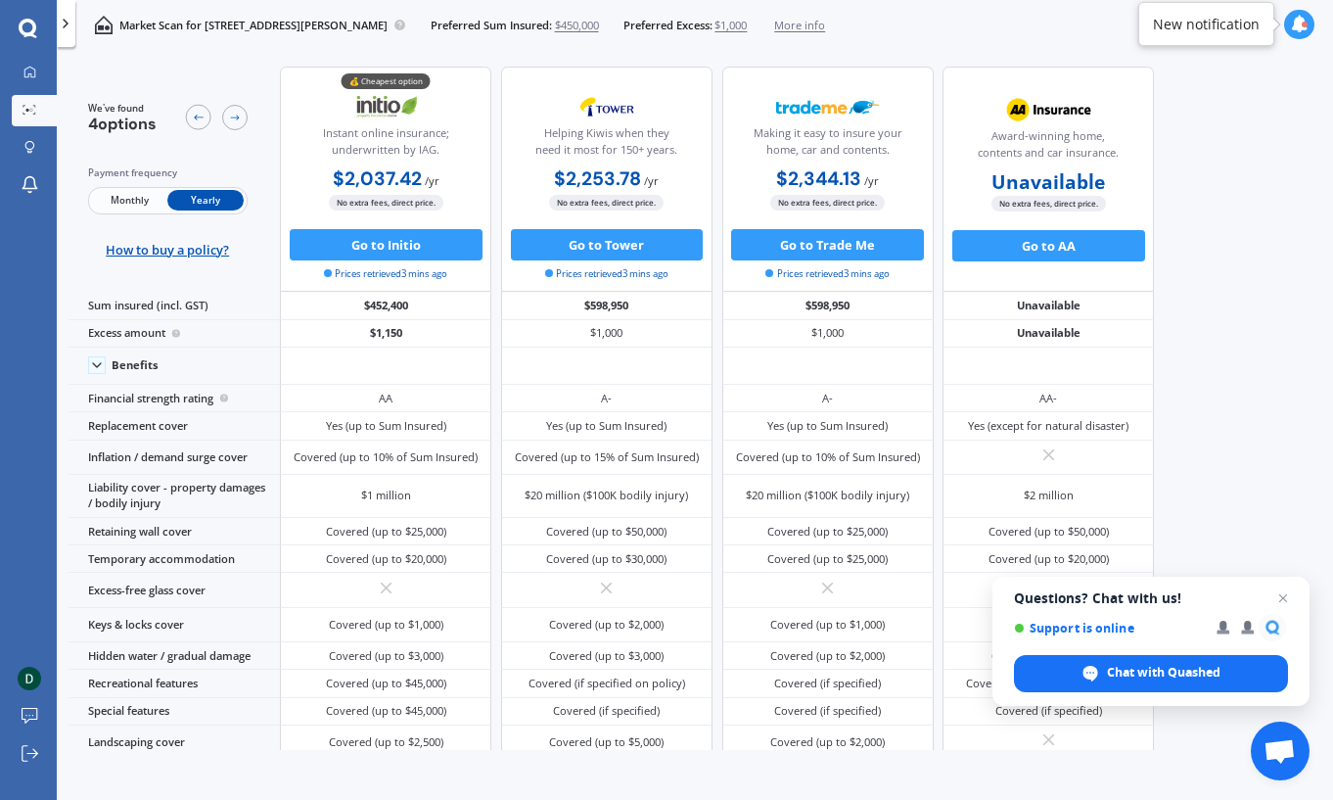
click at [1286, 230] on div "We've found 4 options Payment frequency Monthly Yearly How to buy a policy? 💰 C…" at bounding box center [701, 402] width 1265 height 696
